Goal: Check status: Check status

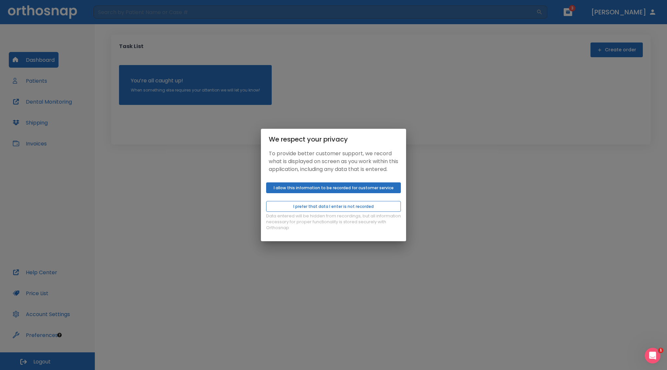
click at [362, 208] on button "I prefer that data I enter is not recorded" at bounding box center [333, 206] width 135 height 11
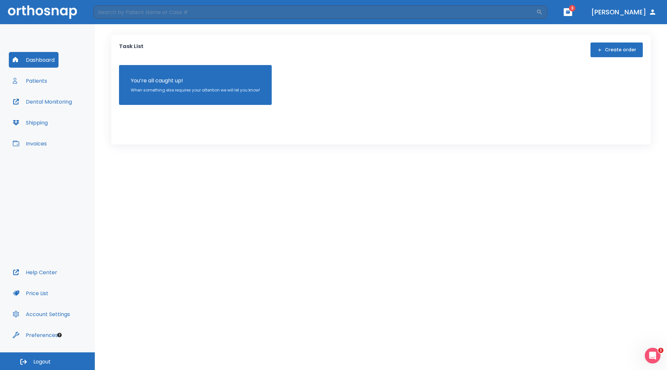
click at [44, 86] on button "Patients" at bounding box center [30, 81] width 42 height 16
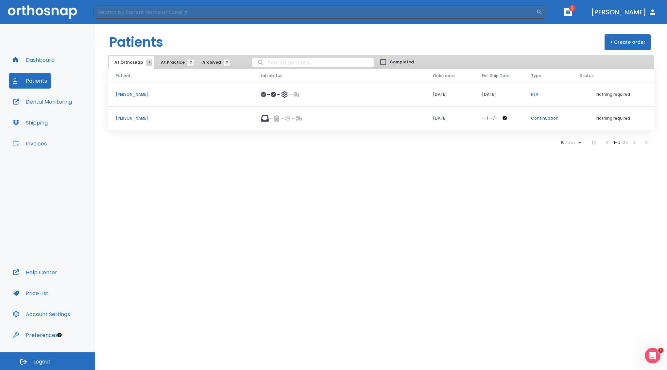
click at [226, 101] on td "[PERSON_NAME]" at bounding box center [180, 95] width 145 height 24
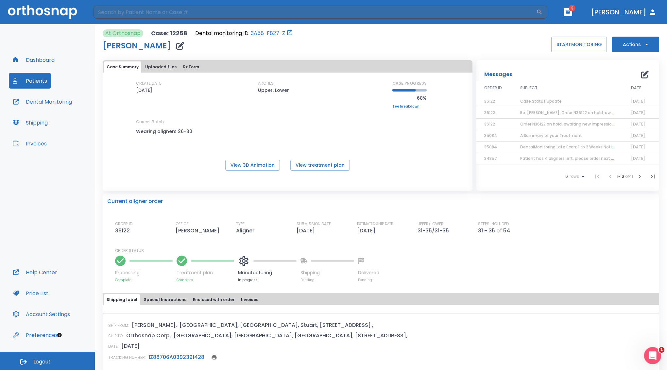
click at [650, 354] on icon "Open Intercom Messenger" at bounding box center [651, 354] width 11 height 11
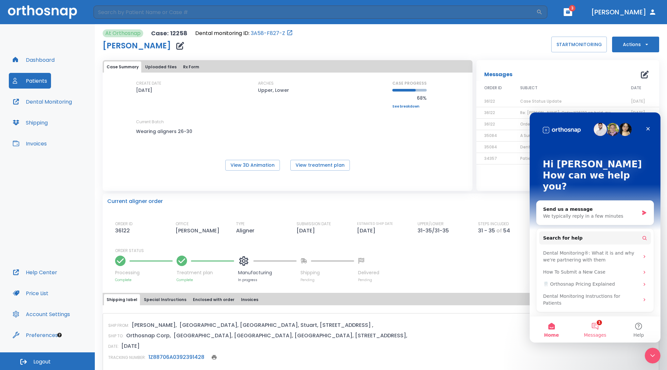
click at [603, 330] on button "1 Messages" at bounding box center [594, 329] width 43 height 26
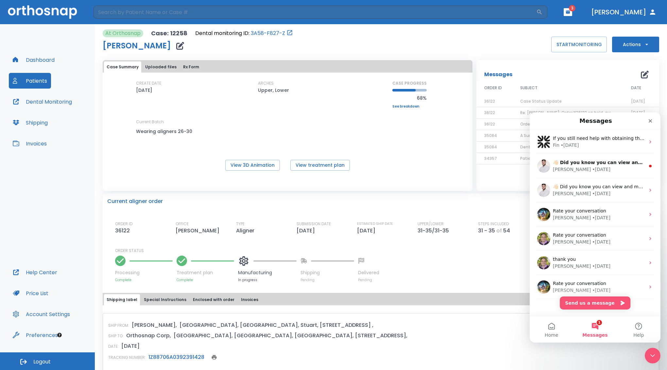
click at [464, 159] on div "CREATE DATE [DATE] ARCHES Upper, Lower CASE PROGRESS 68% Upper progress (Est. 5…" at bounding box center [288, 125] width 370 height 90
